Goal: Task Accomplishment & Management: Use online tool/utility

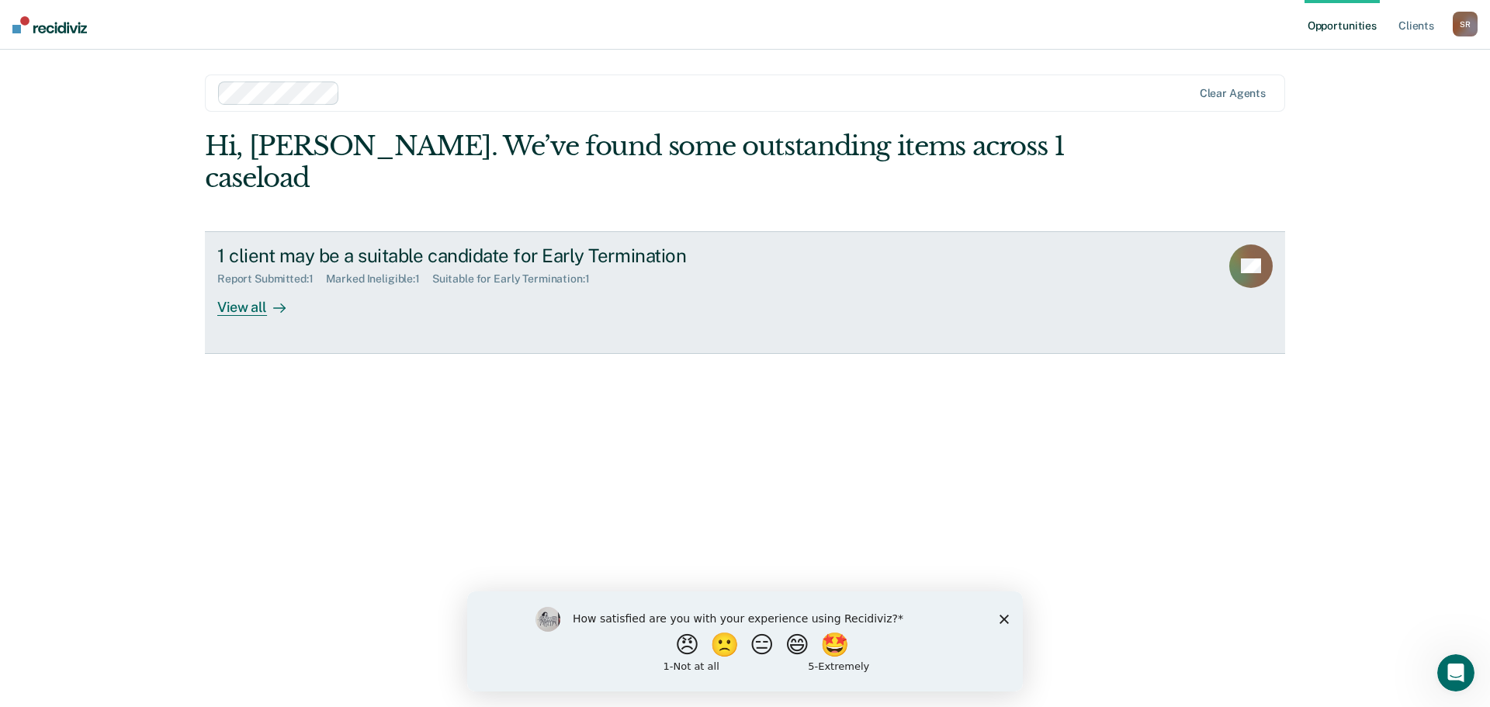
click at [239, 286] on div "View all" at bounding box center [260, 301] width 87 height 30
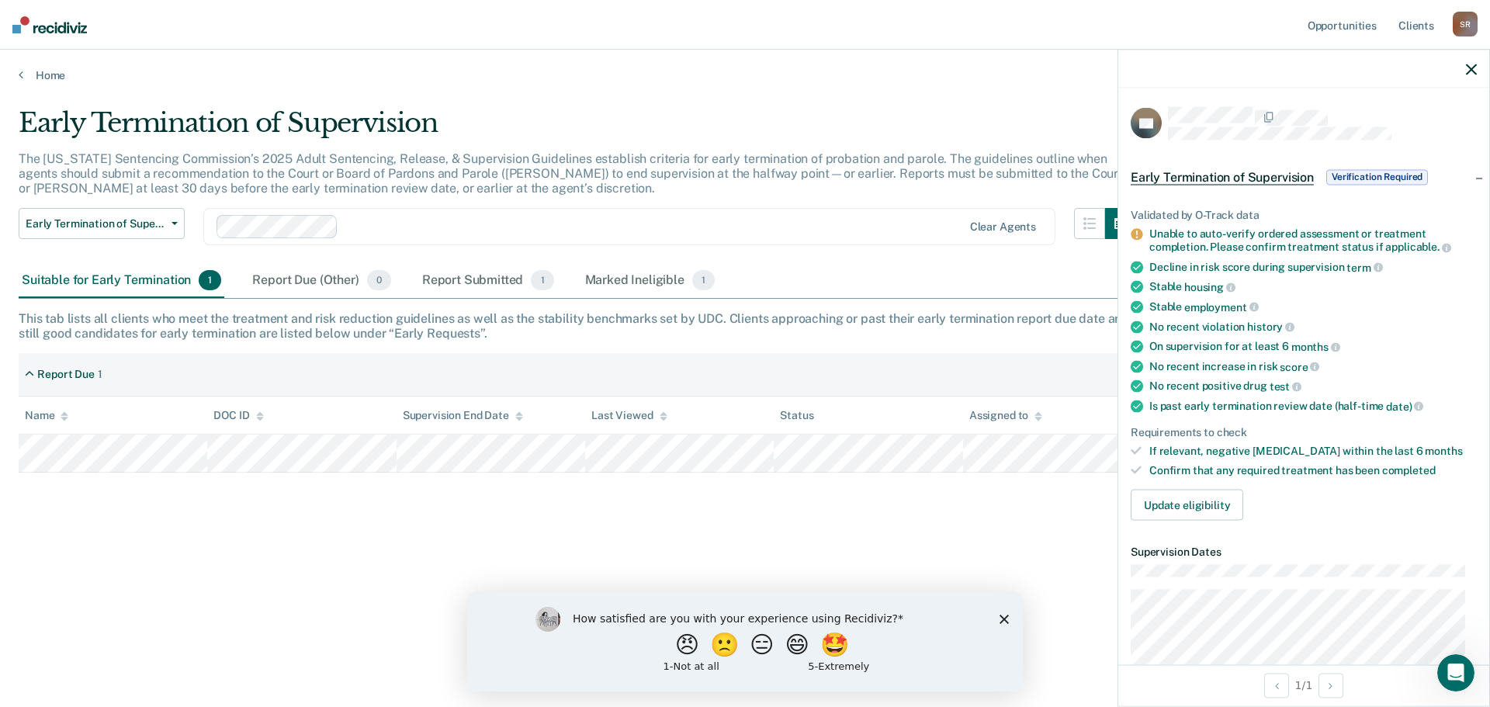
click at [790, 488] on div "Early Termination of Supervision The [US_STATE] Sentencing Commission’s 2025 Ad…" at bounding box center [745, 348] width 1453 height 483
click at [1480, 72] on div at bounding box center [1303, 69] width 371 height 39
click at [1473, 66] on icon "button" at bounding box center [1471, 69] width 11 height 11
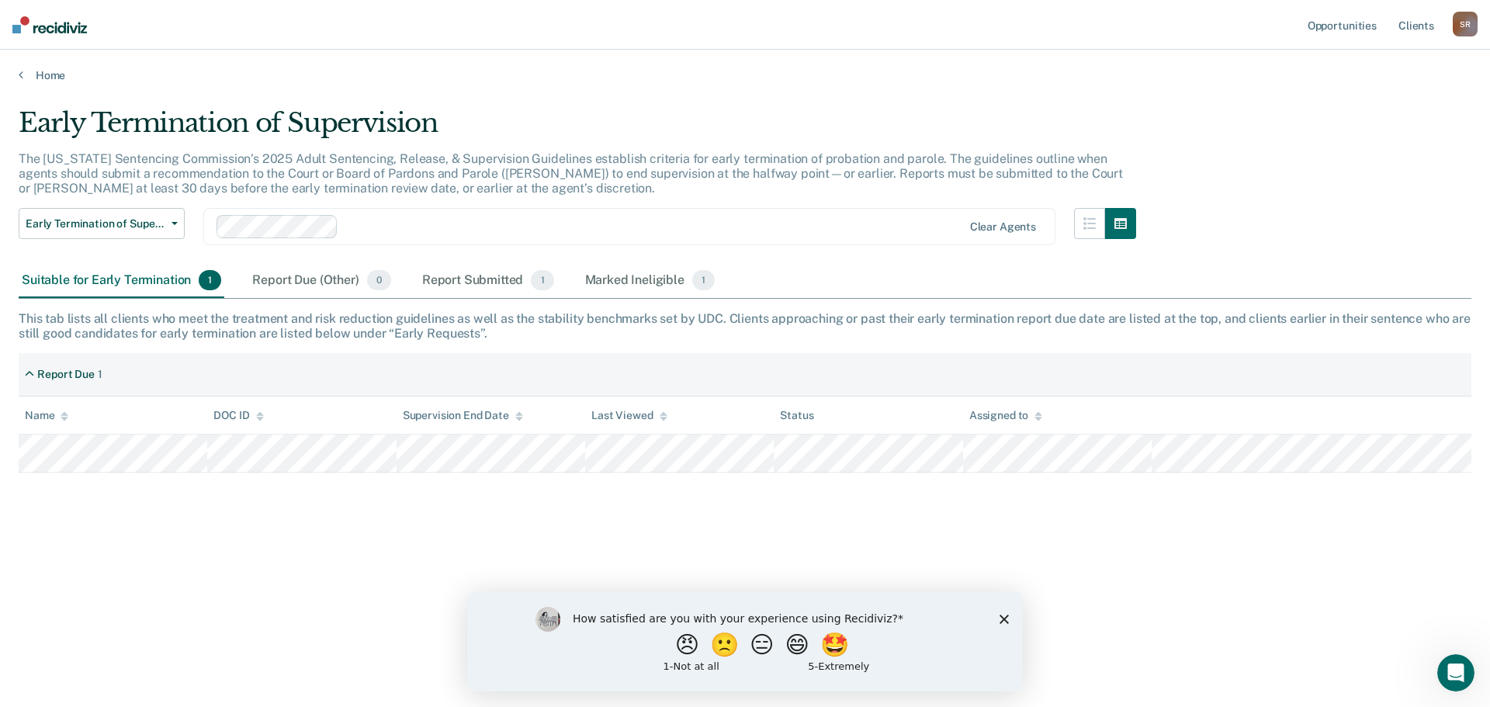
click at [32, 68] on div "Home" at bounding box center [745, 66] width 1490 height 33
click at [54, 78] on link "Home" at bounding box center [745, 75] width 1453 height 14
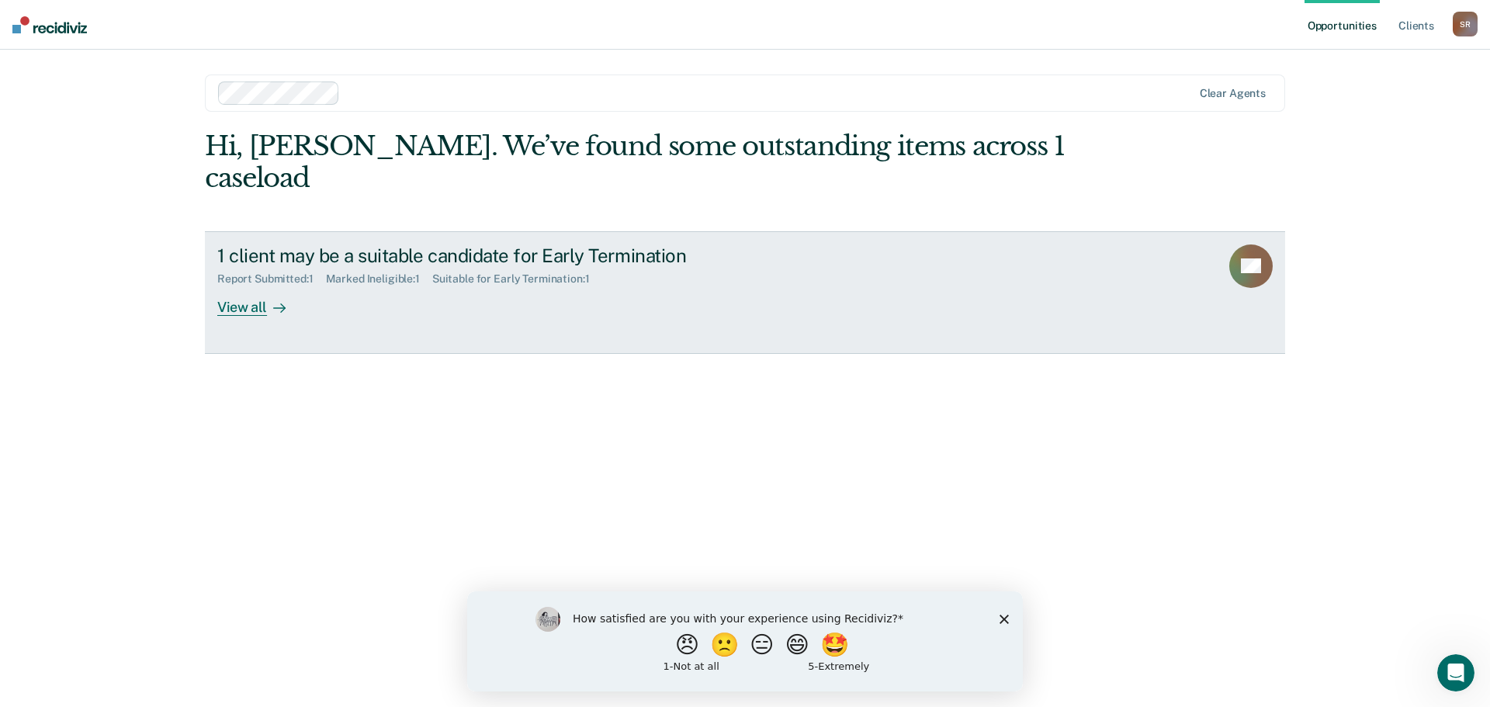
click at [618, 266] on div "Report Submitted : 1 Marked Ineligible : 1 Suitable for Early Termination : 1" at bounding box center [489, 275] width 545 height 19
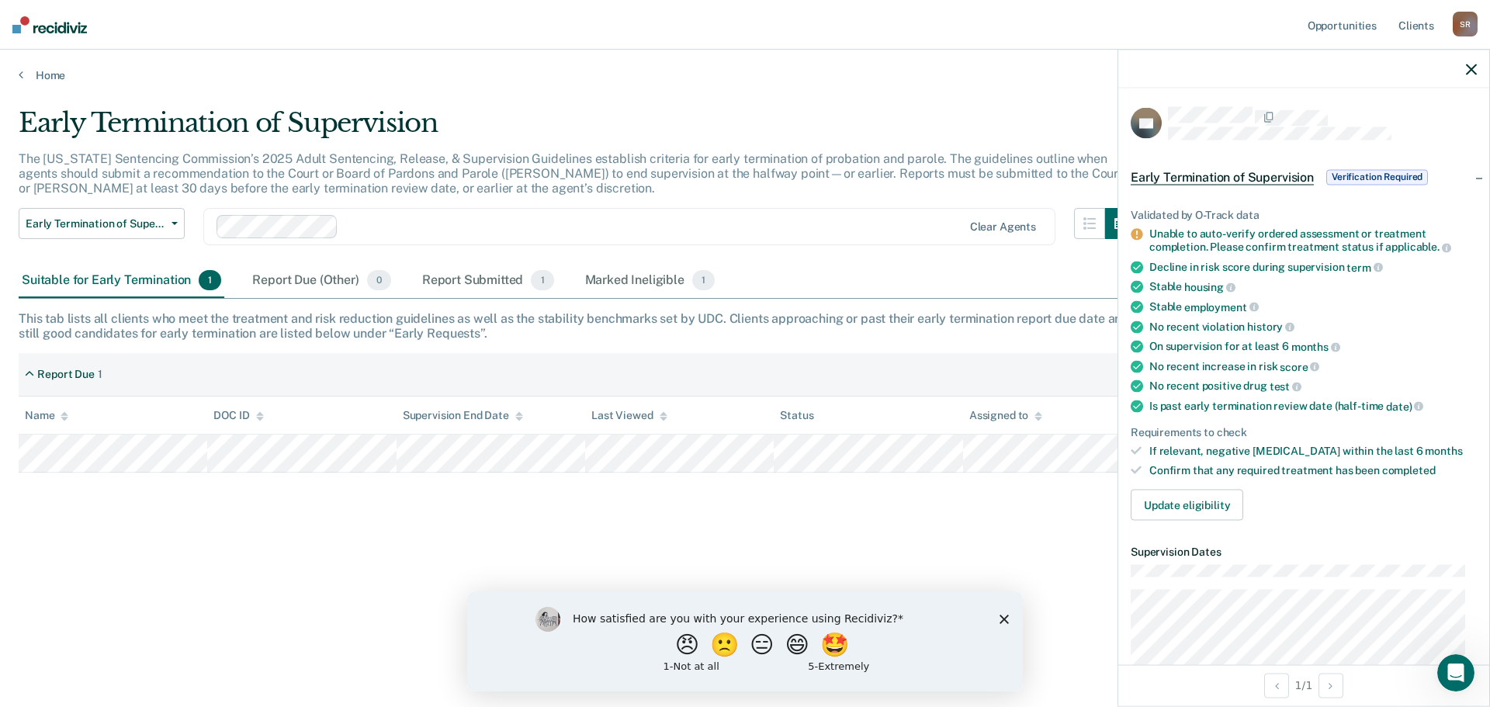
click at [1135, 230] on icon at bounding box center [1137, 235] width 12 height 12
click at [1465, 179] on div "Early Termination of Supervision Verification Required" at bounding box center [1303, 177] width 371 height 50
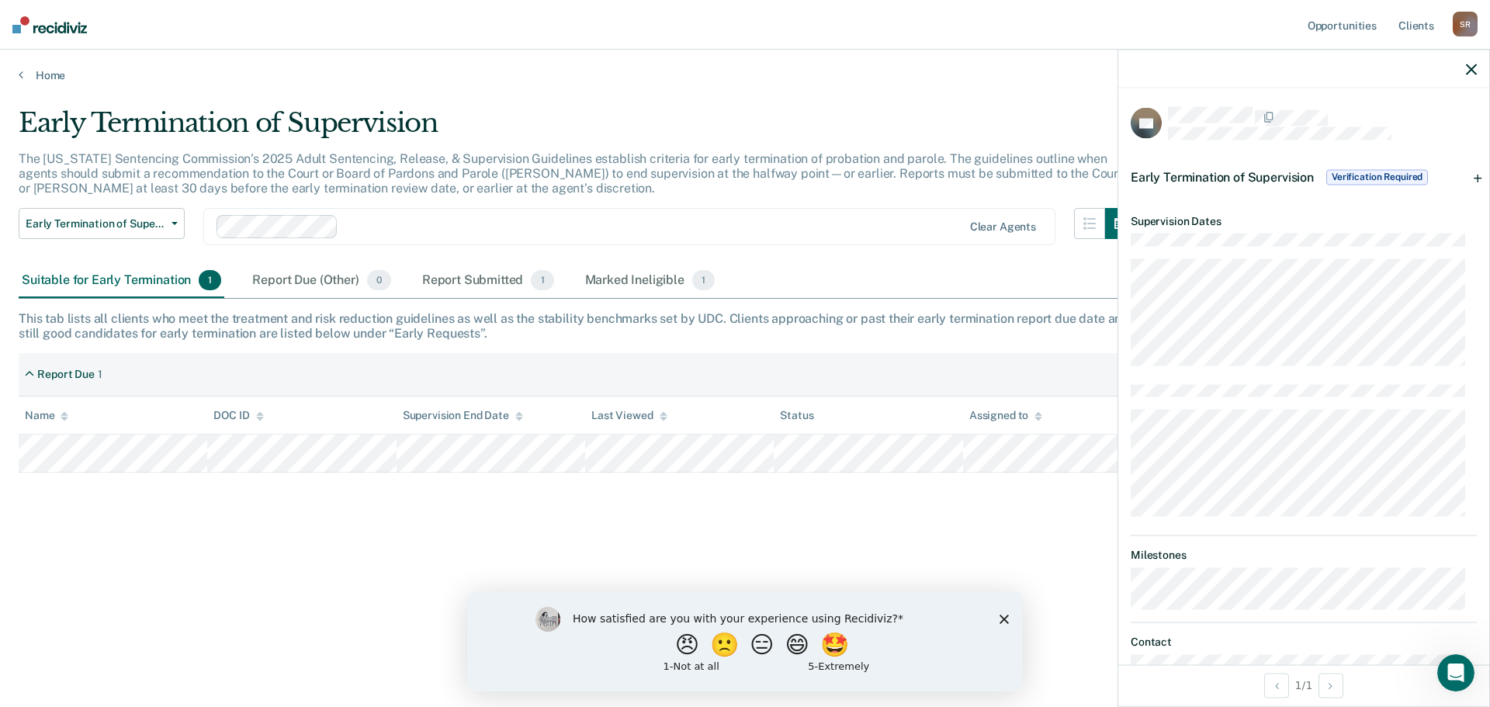
click at [1465, 179] on div "Early Termination of Supervision Verification Required" at bounding box center [1303, 177] width 371 height 50
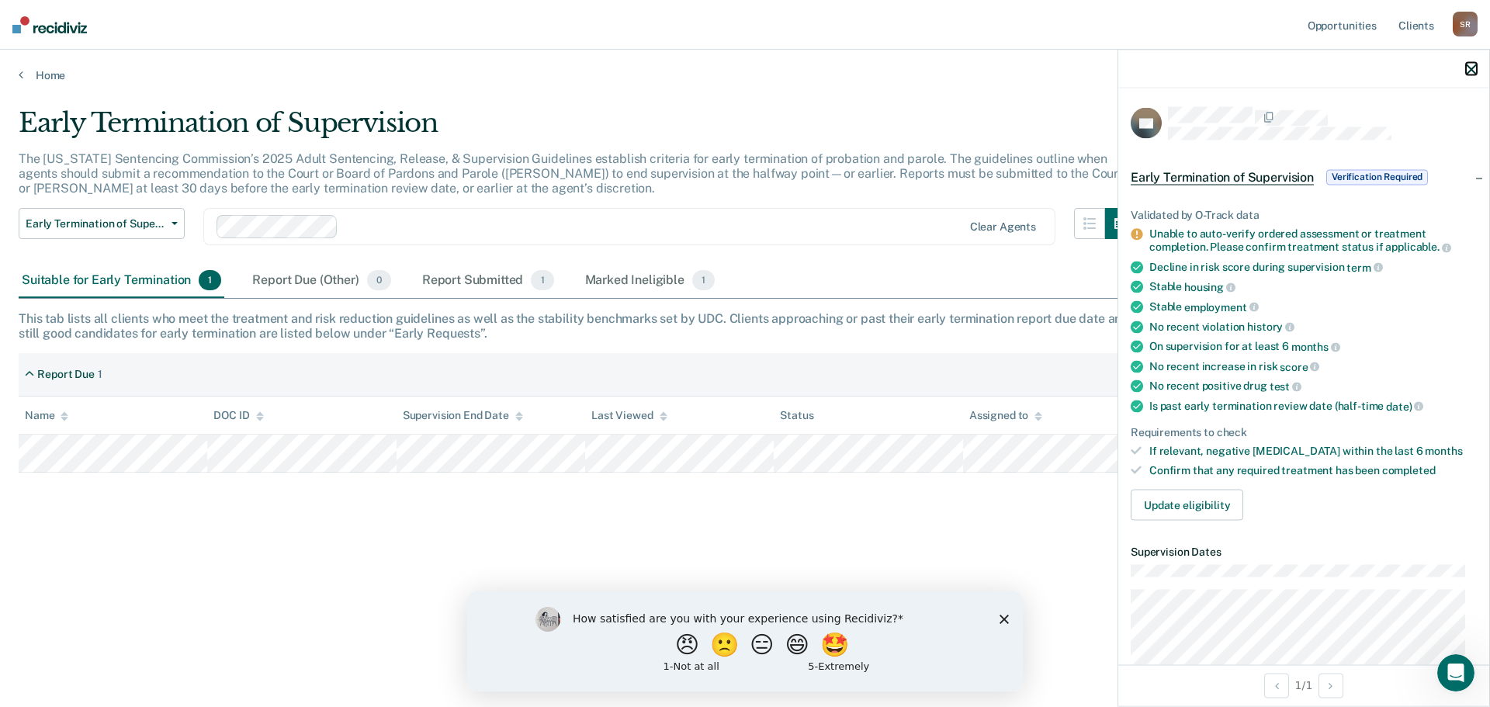
click at [1470, 69] on icon "button" at bounding box center [1471, 69] width 11 height 11
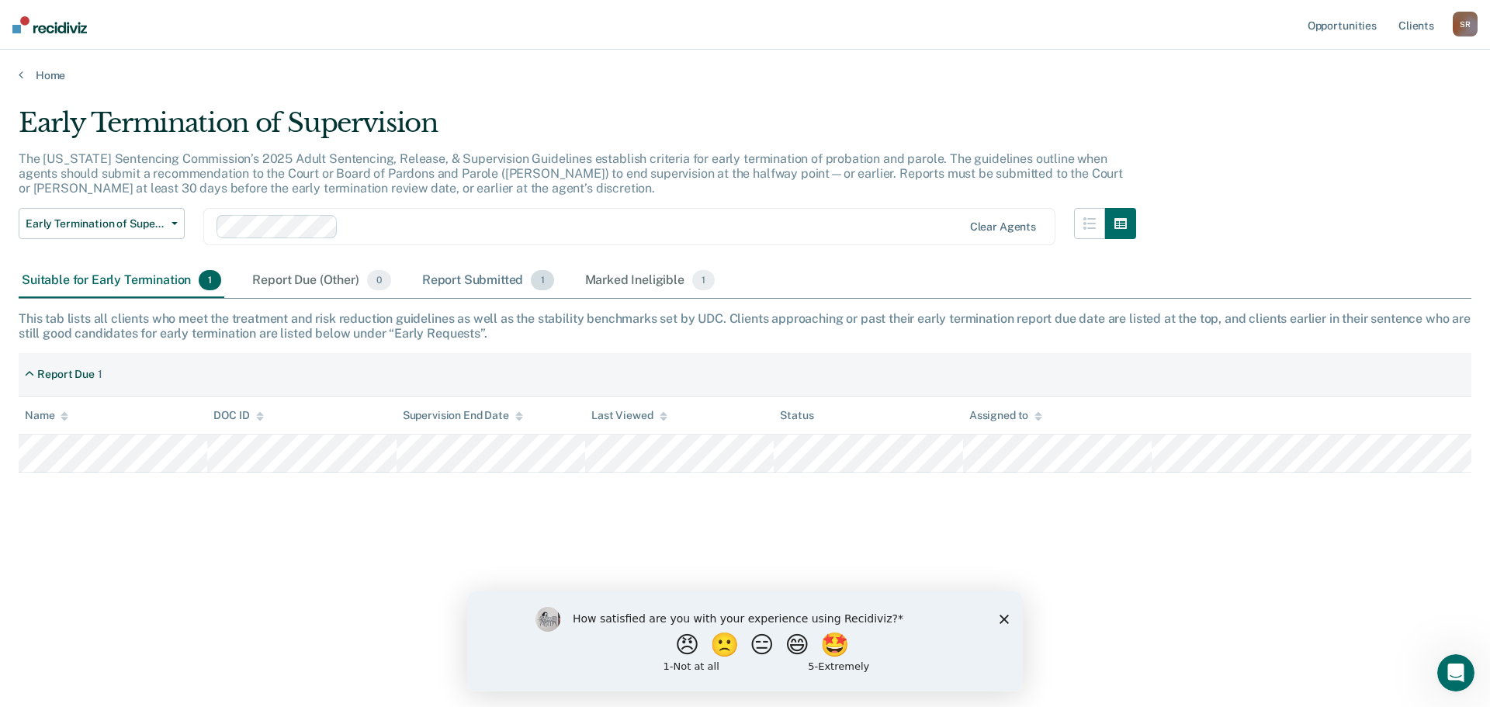
click at [452, 277] on div "Report Submitted 1" at bounding box center [488, 281] width 138 height 34
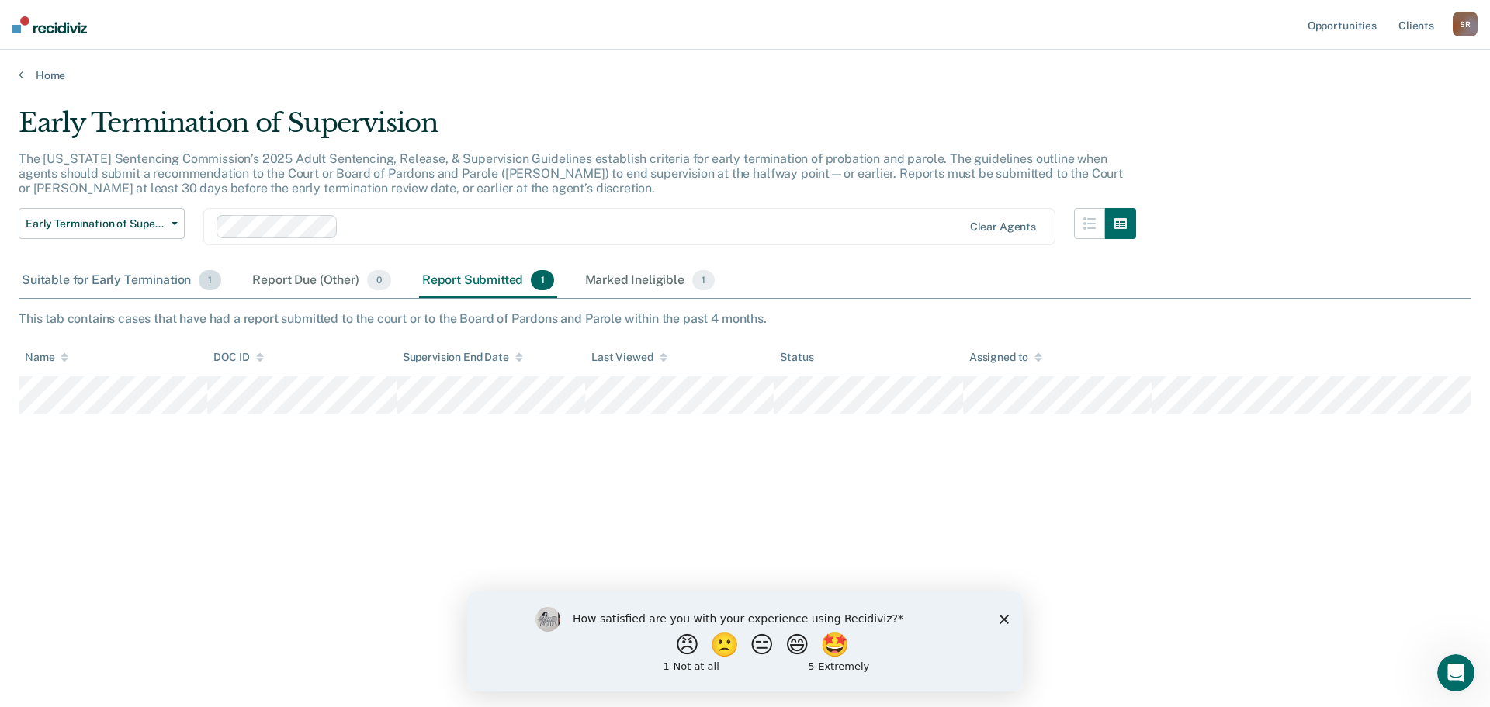
click at [151, 279] on div "Suitable for Early Termination 1" at bounding box center [122, 281] width 206 height 34
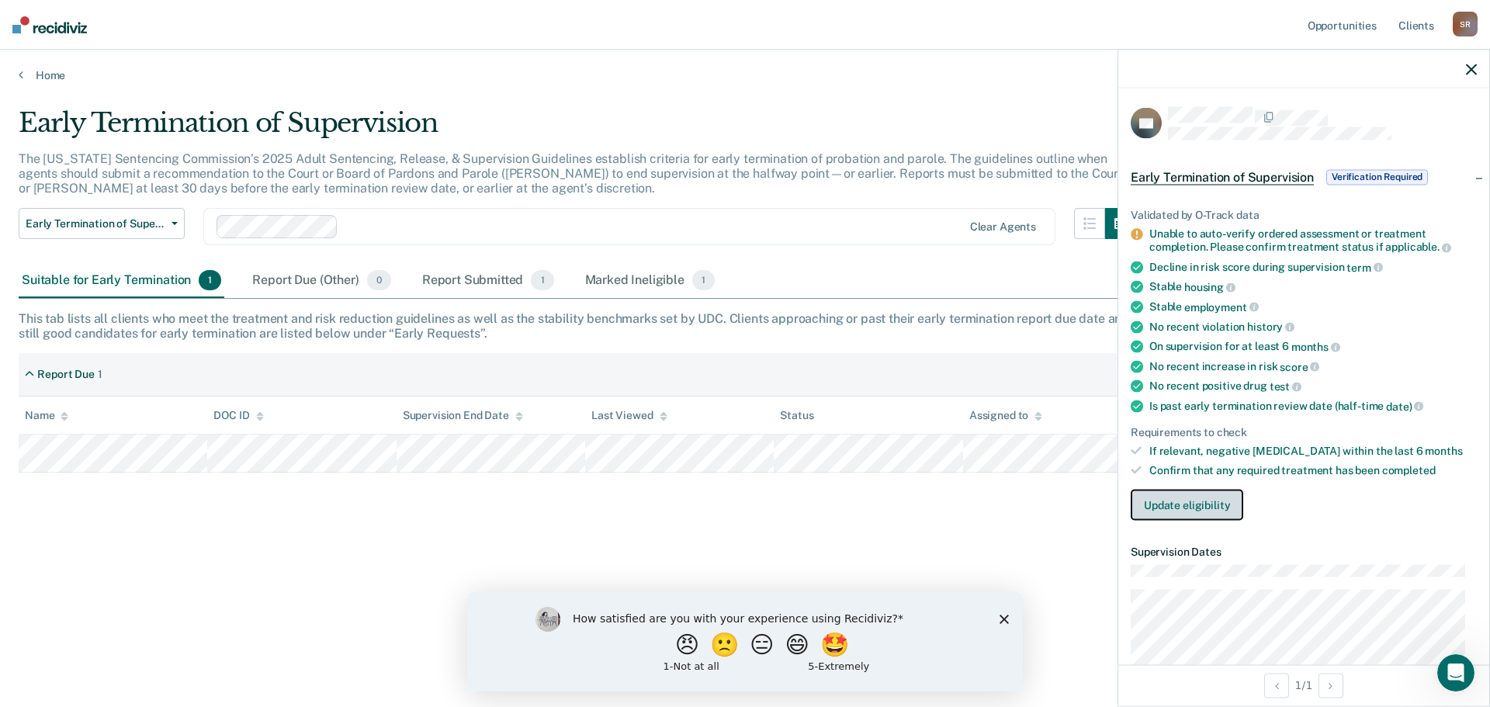
click at [1218, 506] on button "Update eligibility" at bounding box center [1187, 504] width 113 height 31
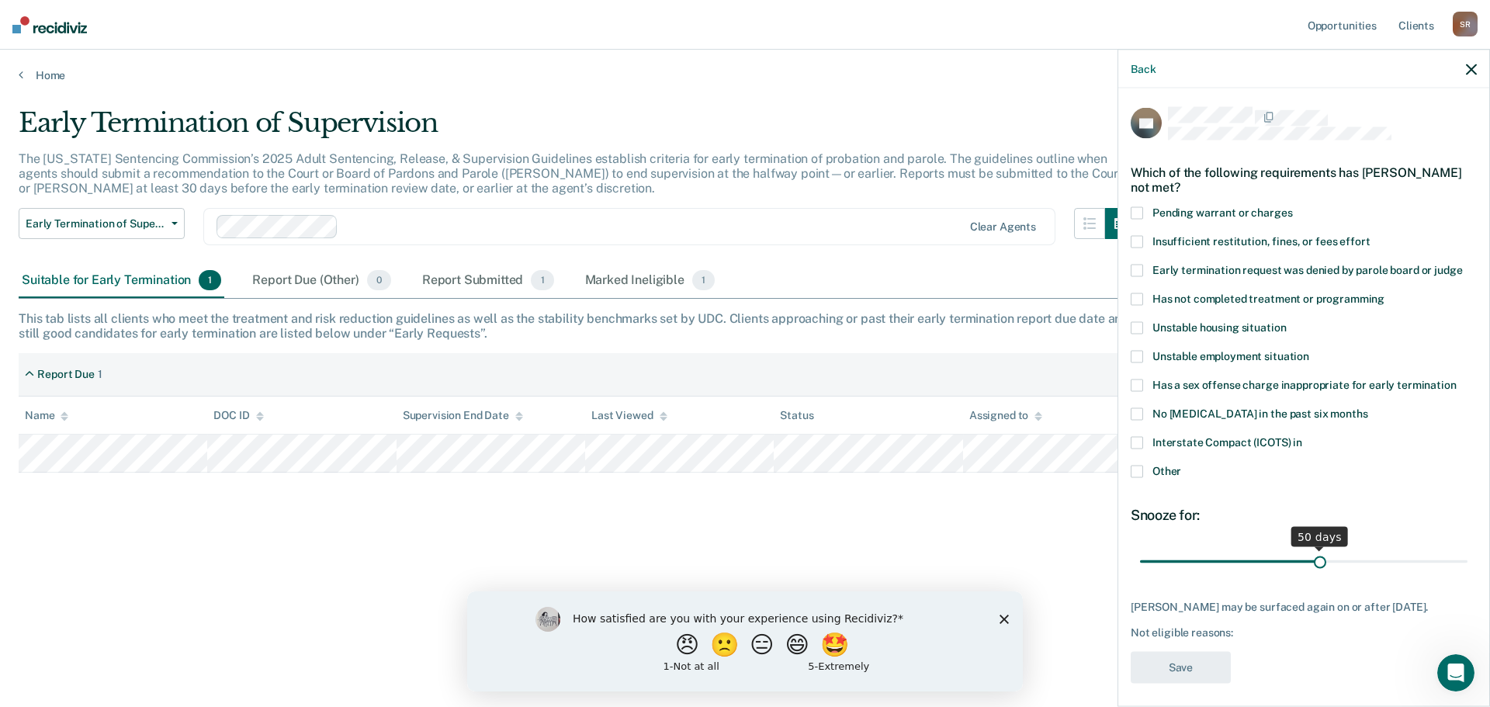
drag, startPoint x: 1245, startPoint y: 559, endPoint x: 1314, endPoint y: 558, distance: 69.9
type input "50"
click at [1314, 558] on input "range" at bounding box center [1303, 561] width 327 height 27
click at [1304, 641] on div "SF Which of the following requirements has [PERSON_NAME] not met? Pending warra…" at bounding box center [1304, 399] width 346 height 585
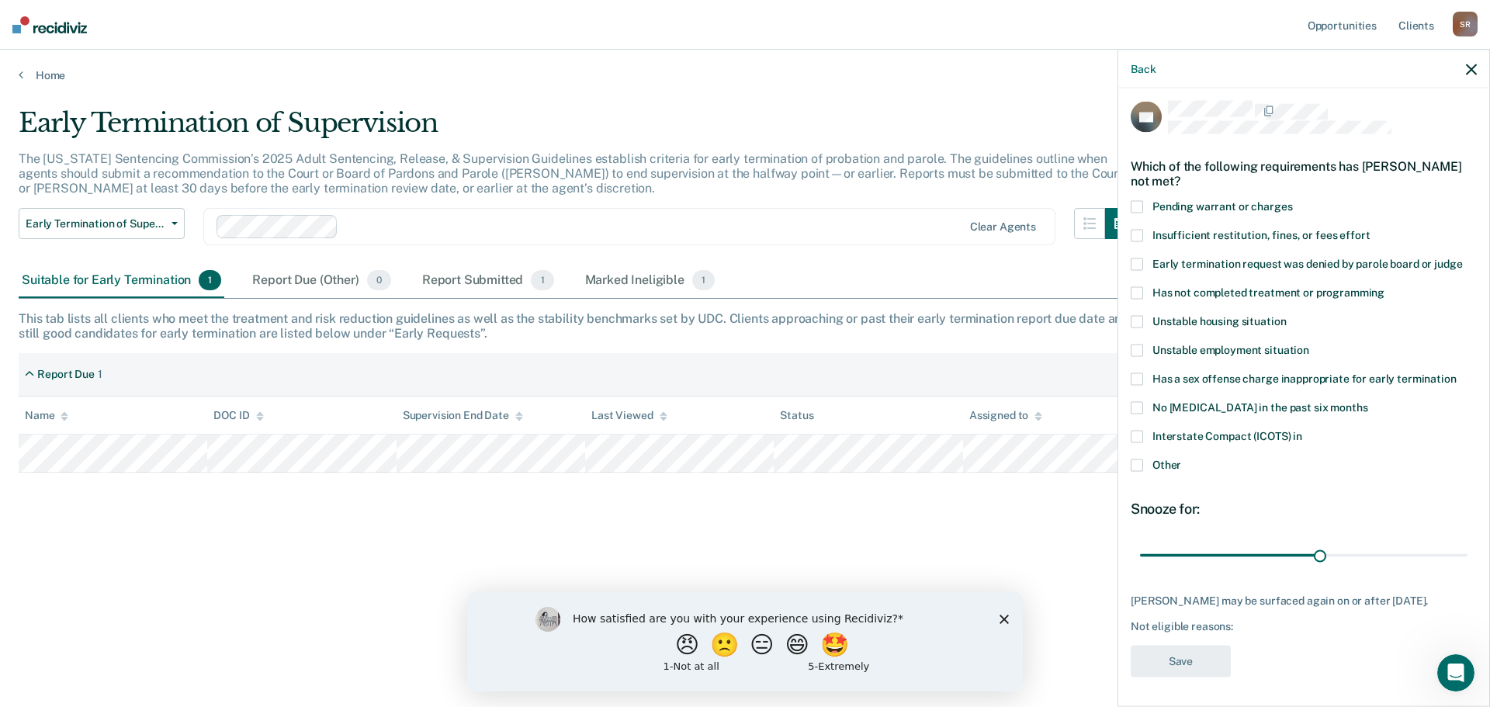
click at [1158, 323] on span "Unstable housing situation" at bounding box center [1218, 320] width 133 height 12
click at [1286, 315] on input "Unstable housing situation" at bounding box center [1286, 315] width 0 height 0
click at [1200, 661] on button "Save" at bounding box center [1181, 661] width 100 height 32
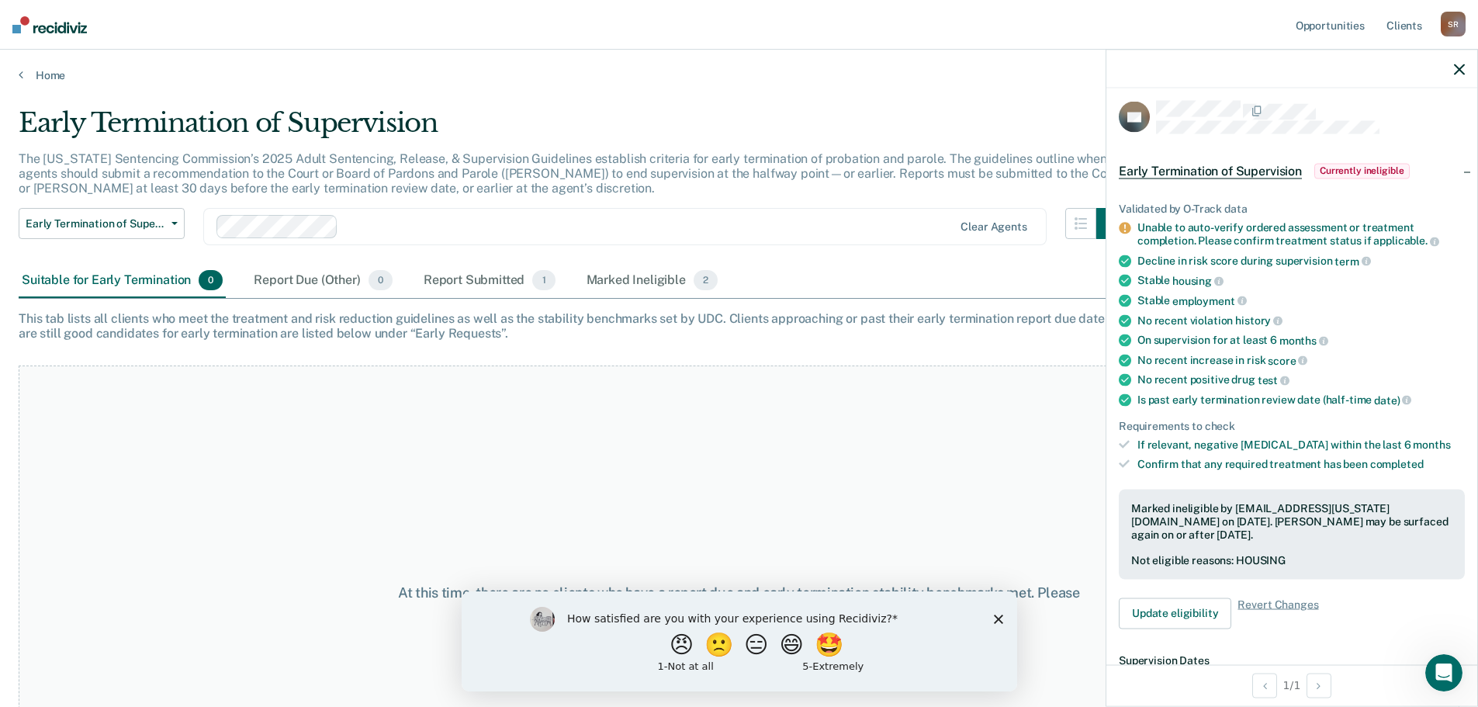
click at [997, 618] on polygon "Close survey" at bounding box center [997, 618] width 9 height 9
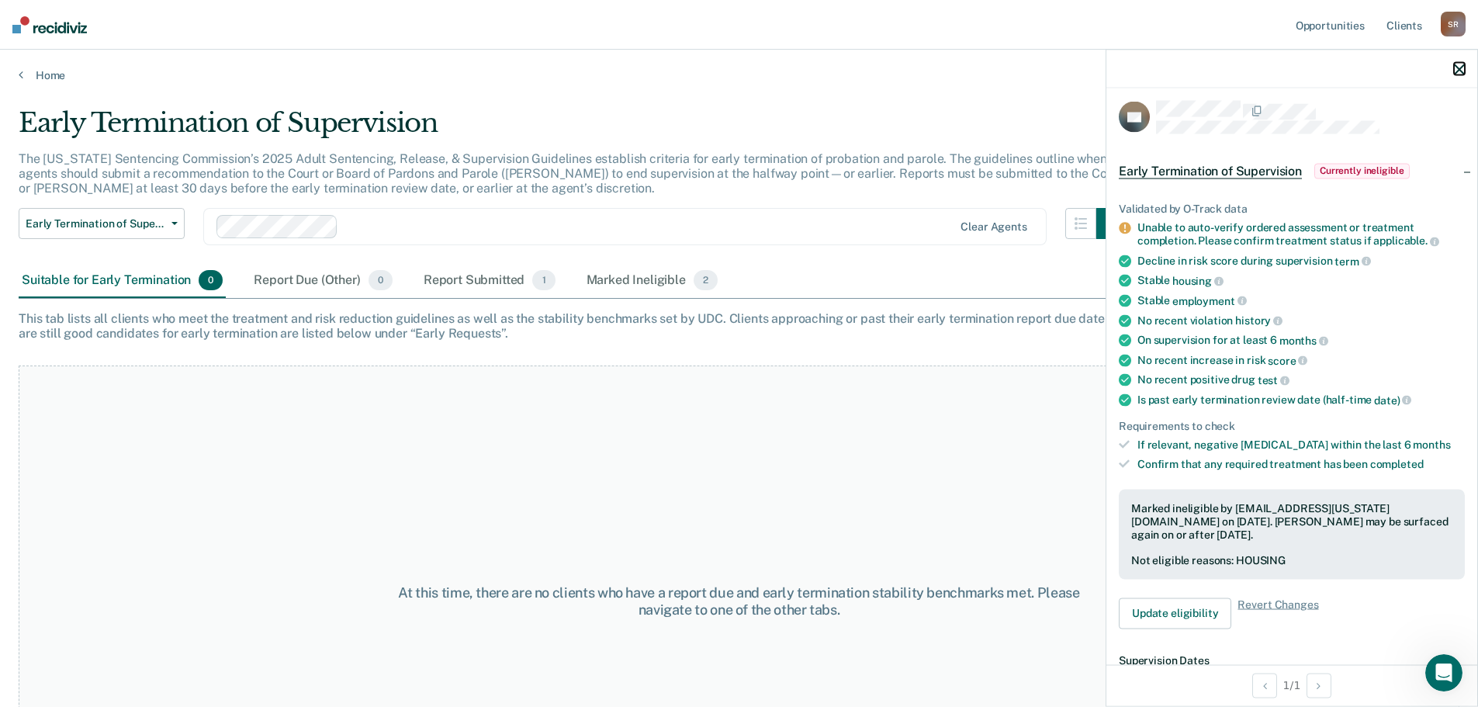
click at [1464, 71] on icon "button" at bounding box center [1459, 69] width 11 height 11
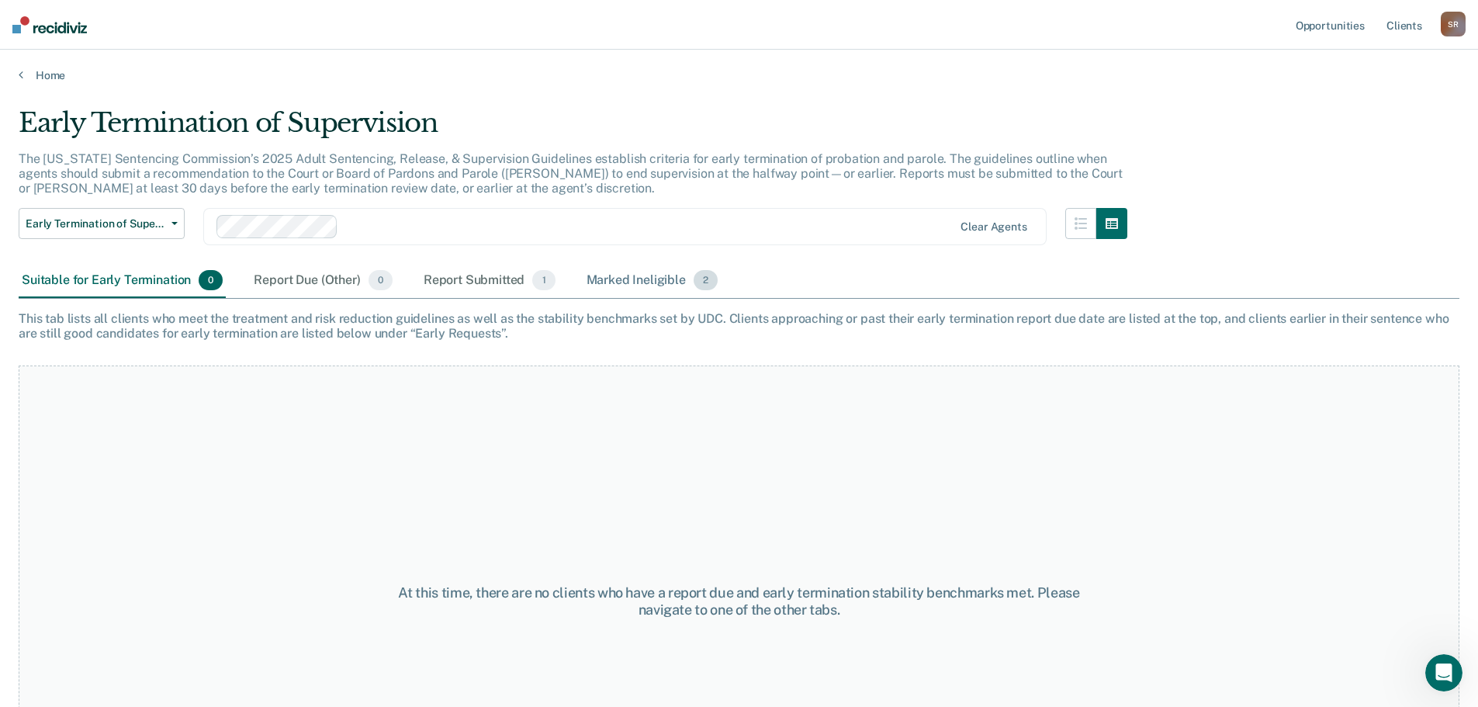
click at [667, 281] on div "Marked Ineligible 2" at bounding box center [652, 281] width 138 height 34
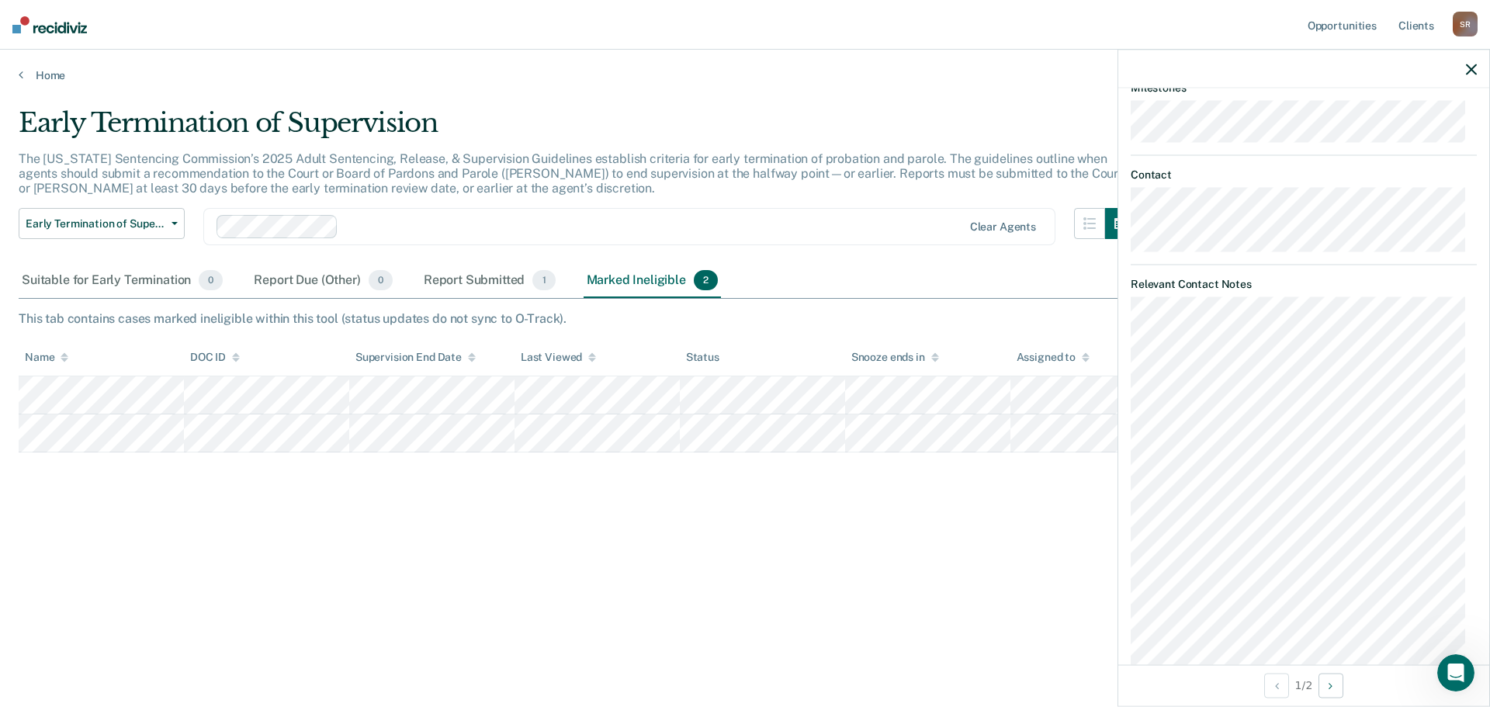
scroll to position [0, 0]
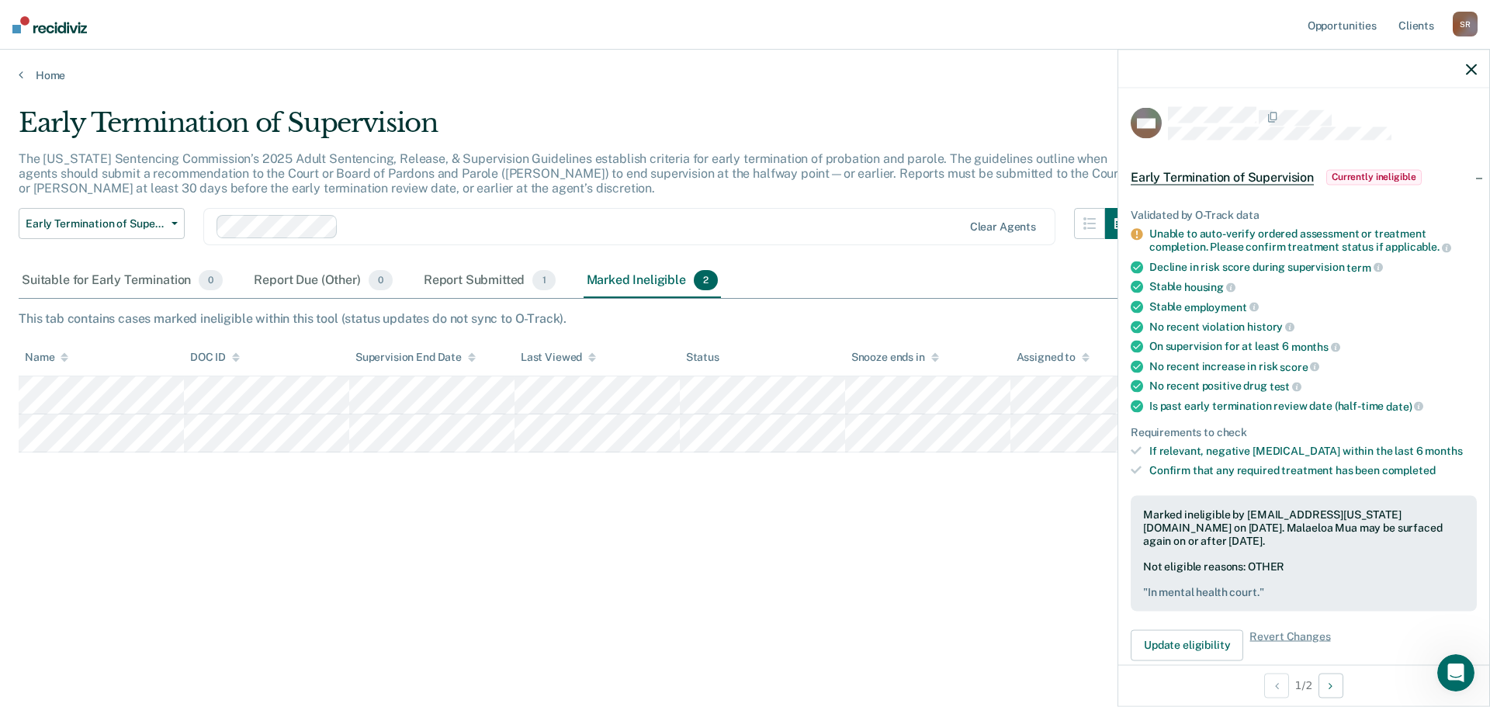
click at [660, 608] on div "Early Termination of Supervision The [US_STATE] Sentencing Commission’s 2025 Ad…" at bounding box center [745, 373] width 1453 height 533
click at [680, 547] on div "Early Termination of Supervision The [US_STATE] Sentencing Commission’s 2025 Ad…" at bounding box center [745, 348] width 1453 height 483
click at [1340, 683] on button "Next Opportunity" at bounding box center [1330, 685] width 25 height 25
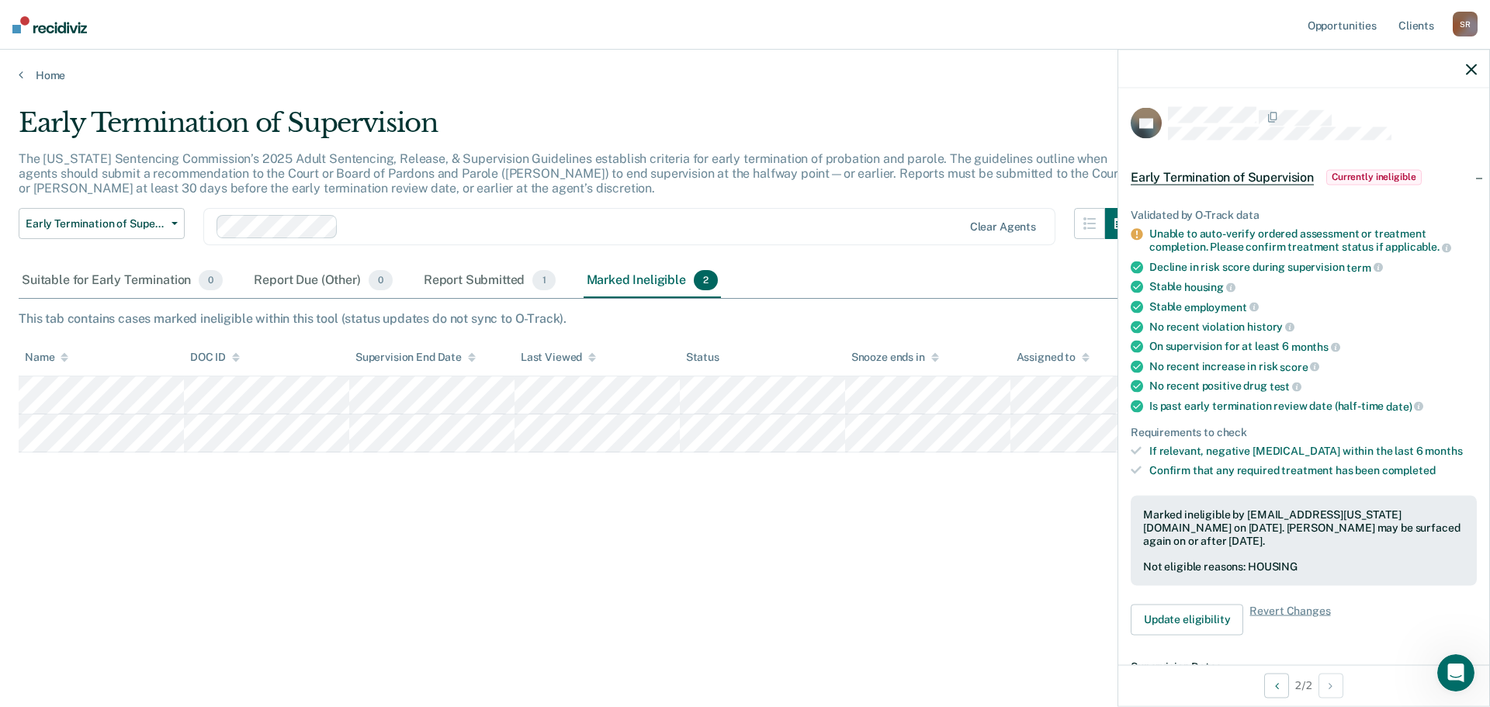
click at [1465, 68] on div at bounding box center [1303, 69] width 371 height 39
click at [1472, 66] on icon "button" at bounding box center [1471, 69] width 11 height 11
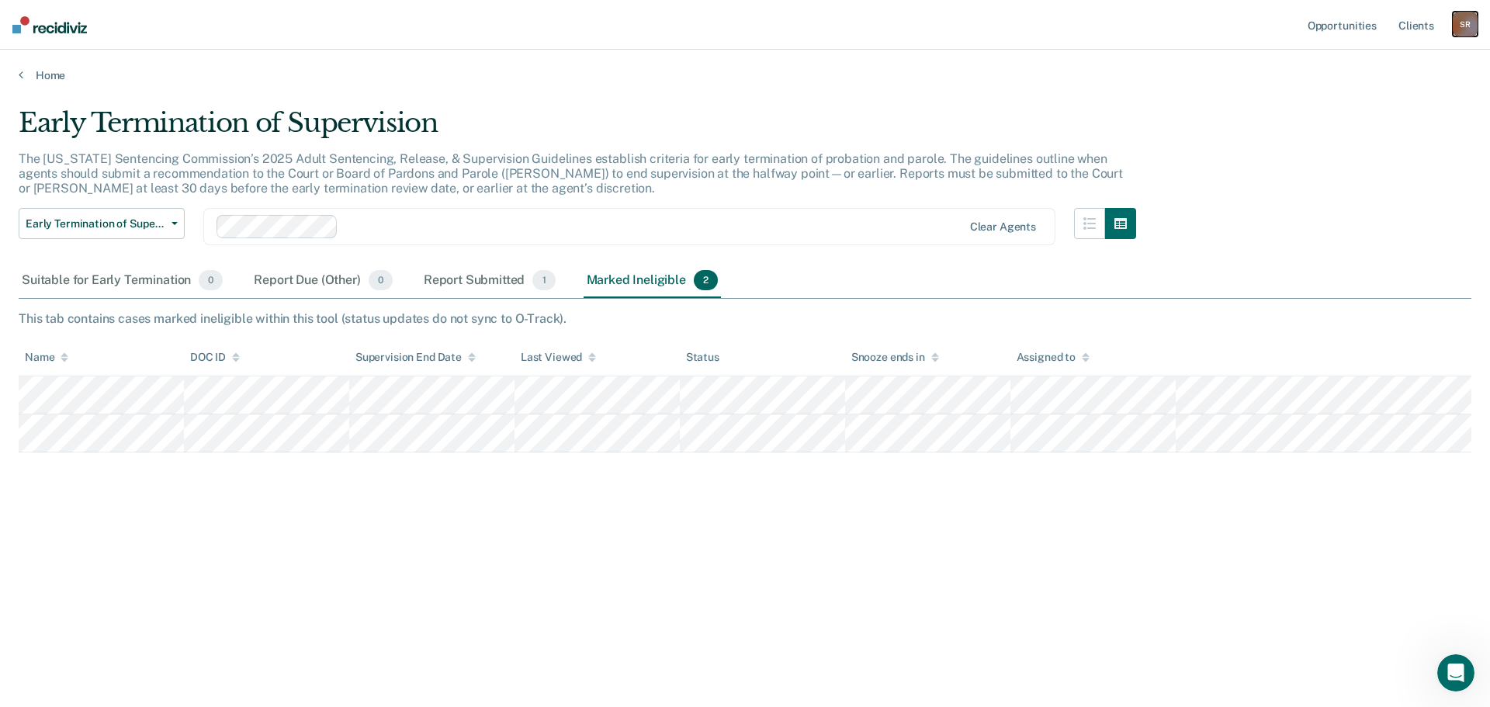
click at [1470, 31] on div "S R" at bounding box center [1465, 24] width 25 height 25
click at [1367, 100] on link "Log Out" at bounding box center [1402, 101] width 125 height 13
